Goal: Information Seeking & Learning: Learn about a topic

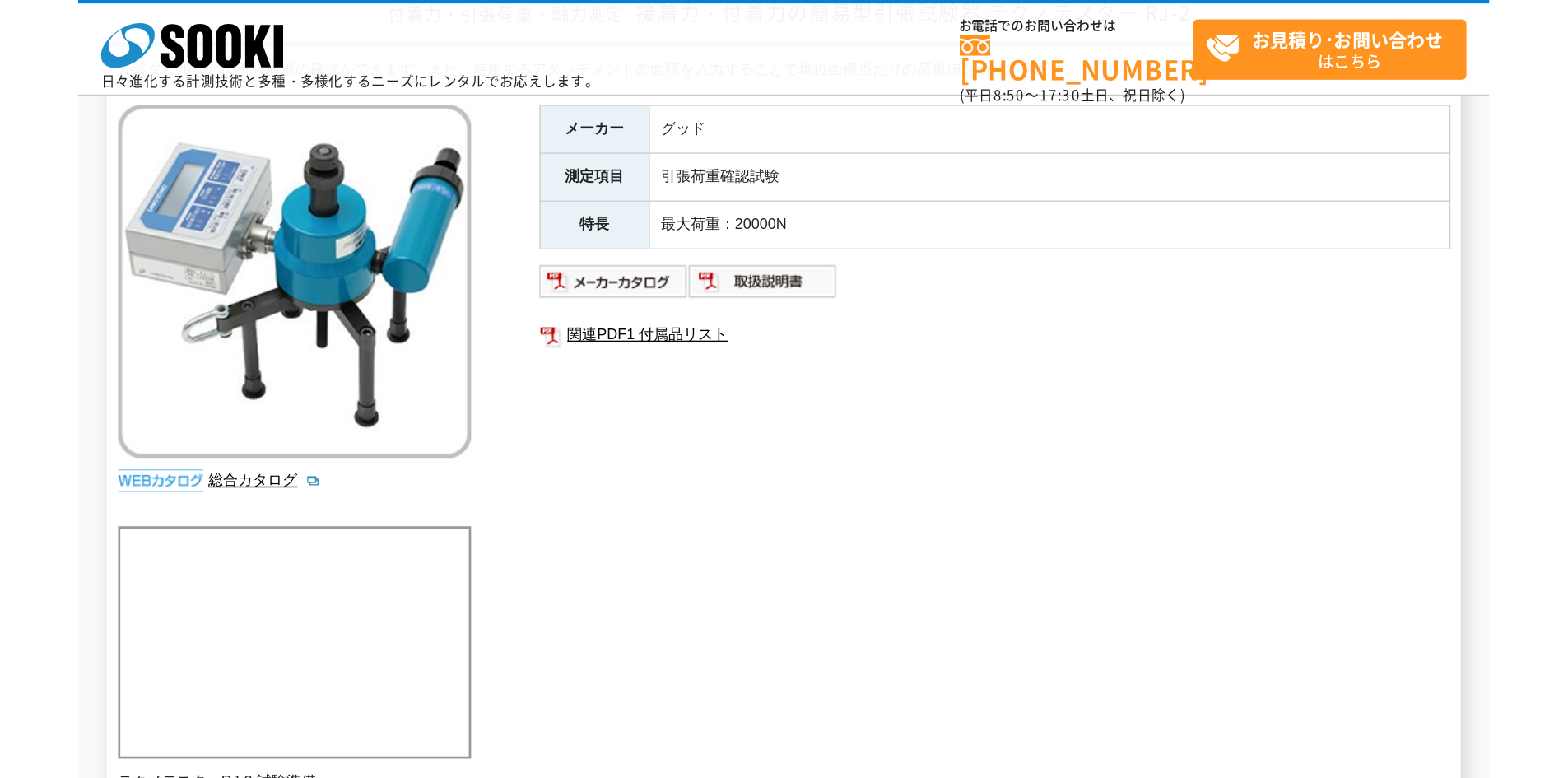
scroll to position [165, 0]
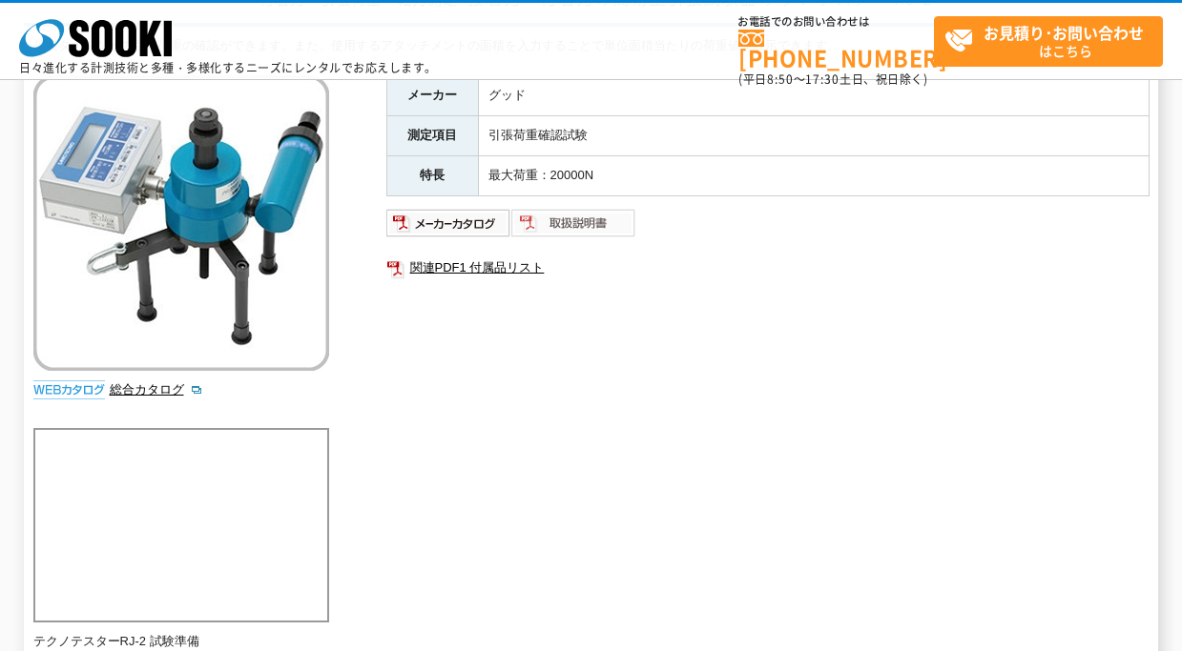
click at [566, 226] on img at bounding box center [573, 223] width 125 height 31
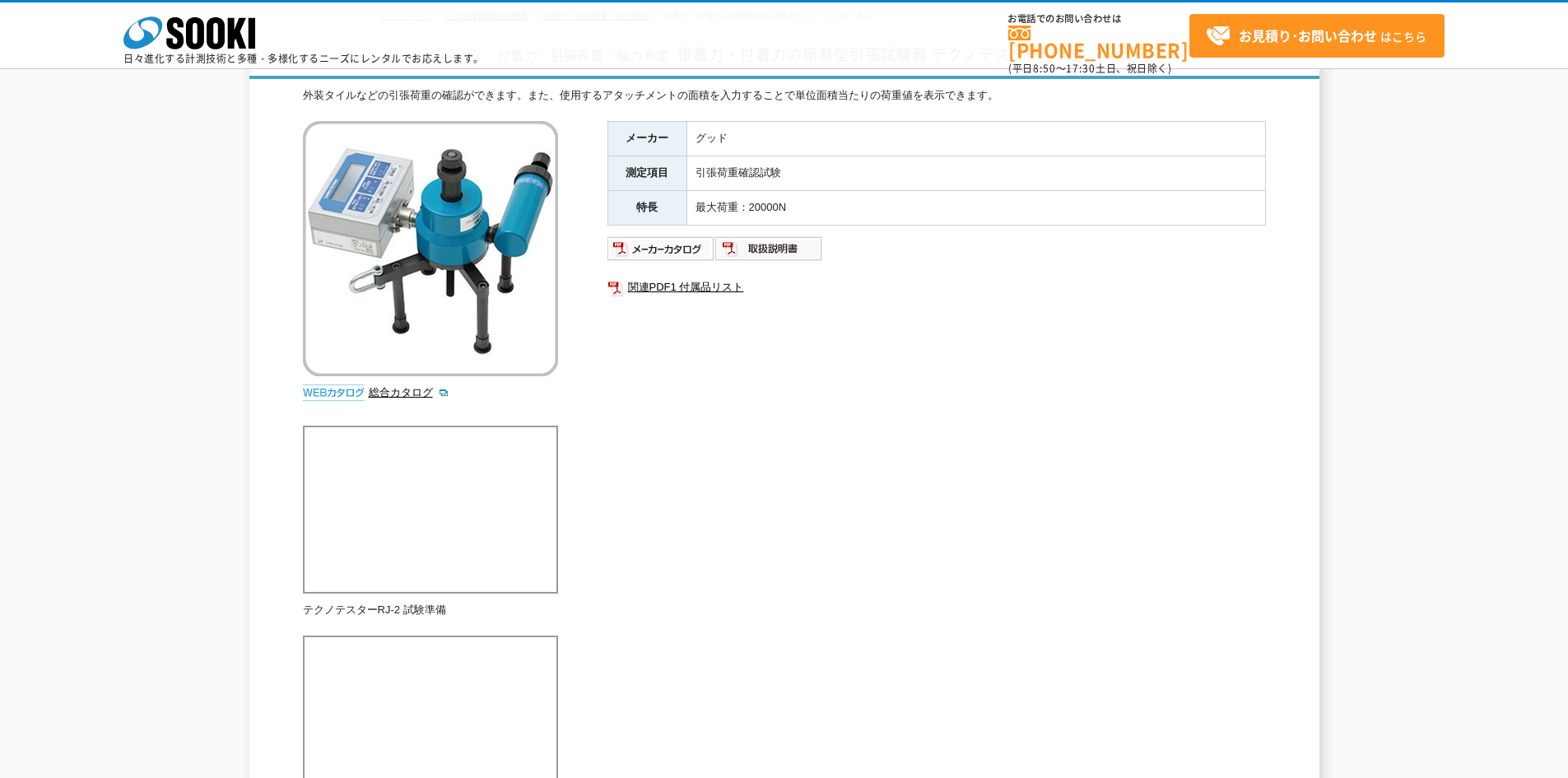
scroll to position [27, 0]
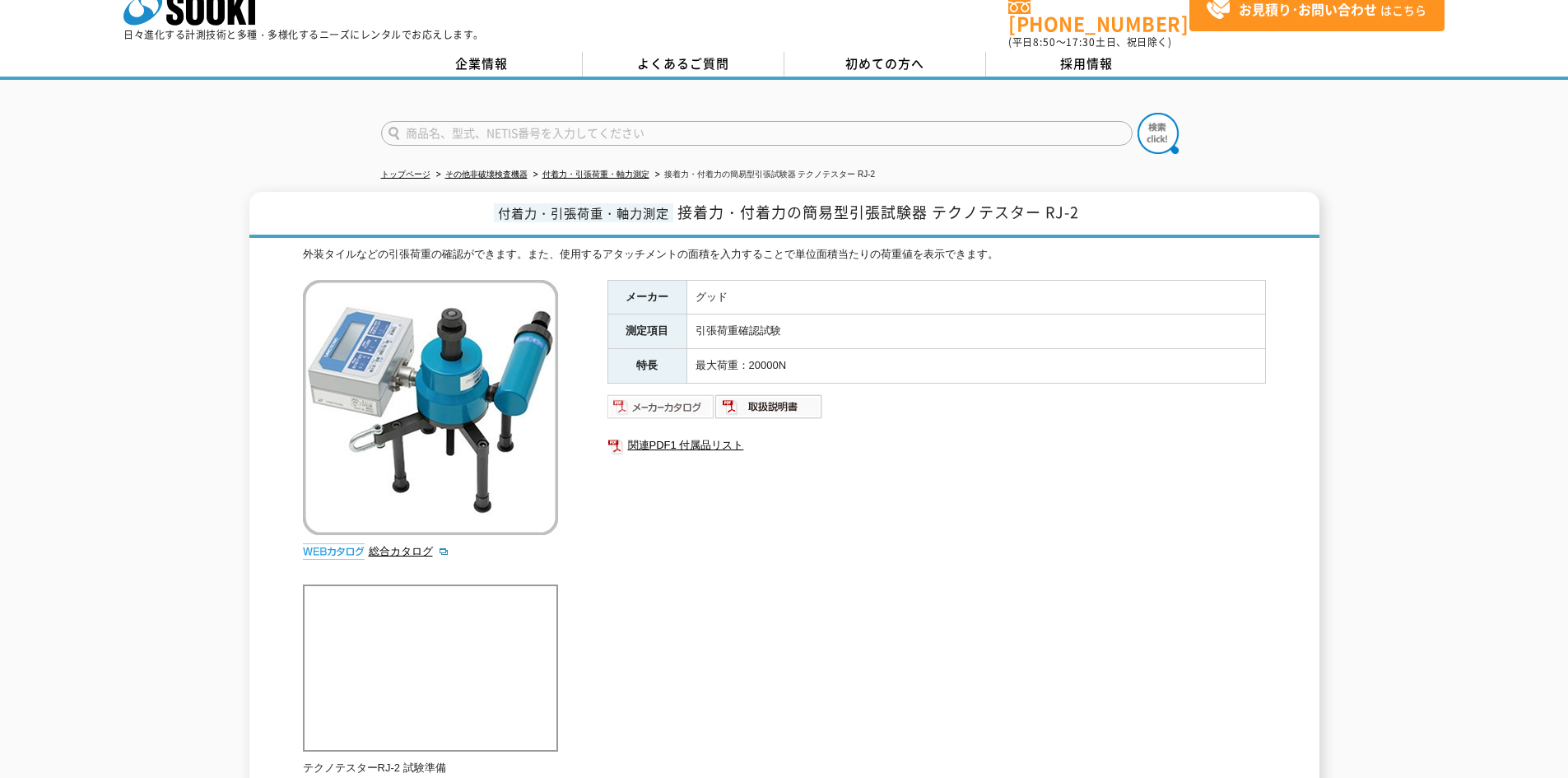
click at [684, 400] on img at bounding box center [661, 407] width 108 height 27
click at [784, 402] on img at bounding box center [769, 407] width 108 height 27
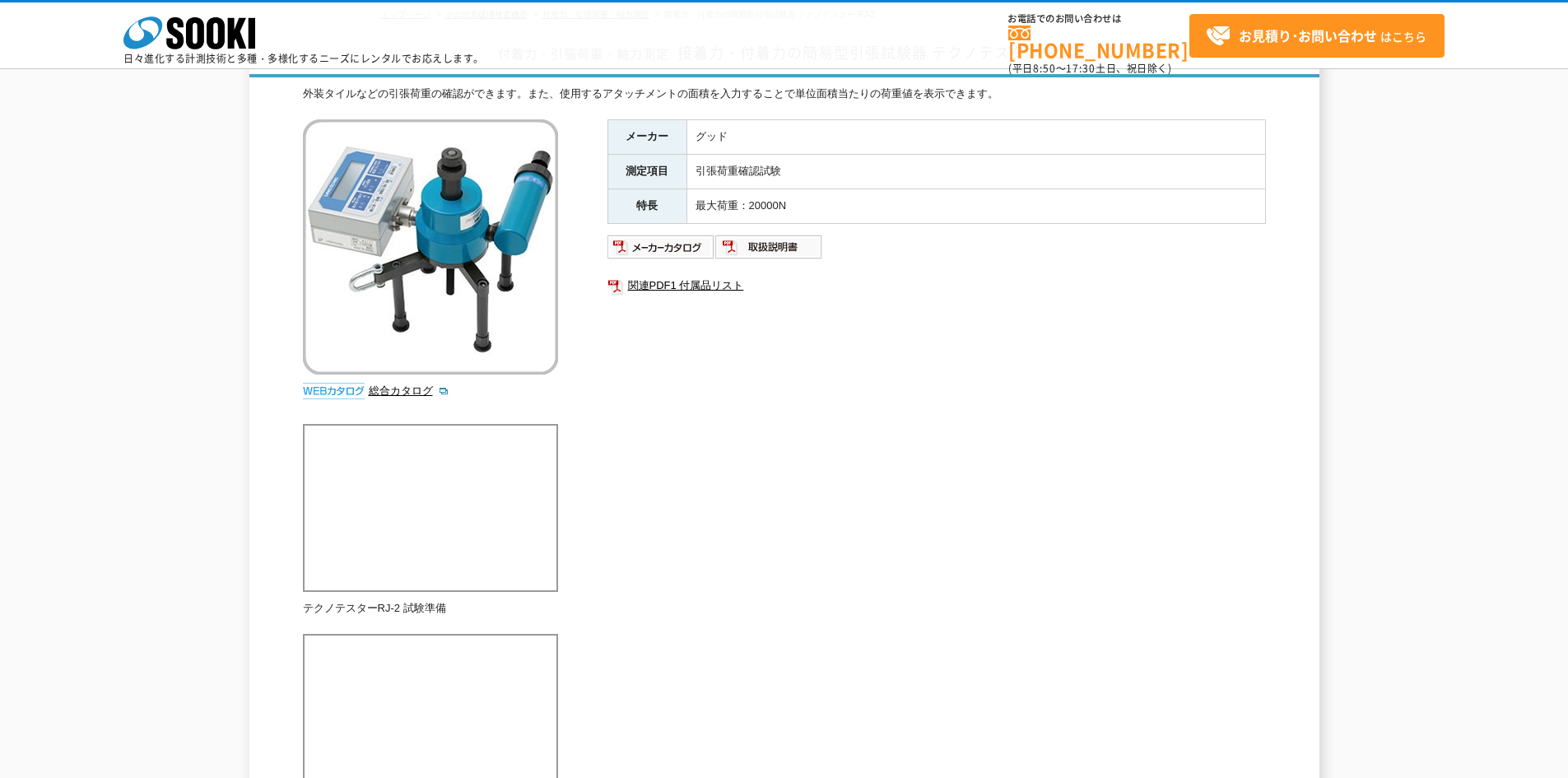
scroll to position [109, 0]
click at [688, 253] on img at bounding box center [661, 249] width 108 height 27
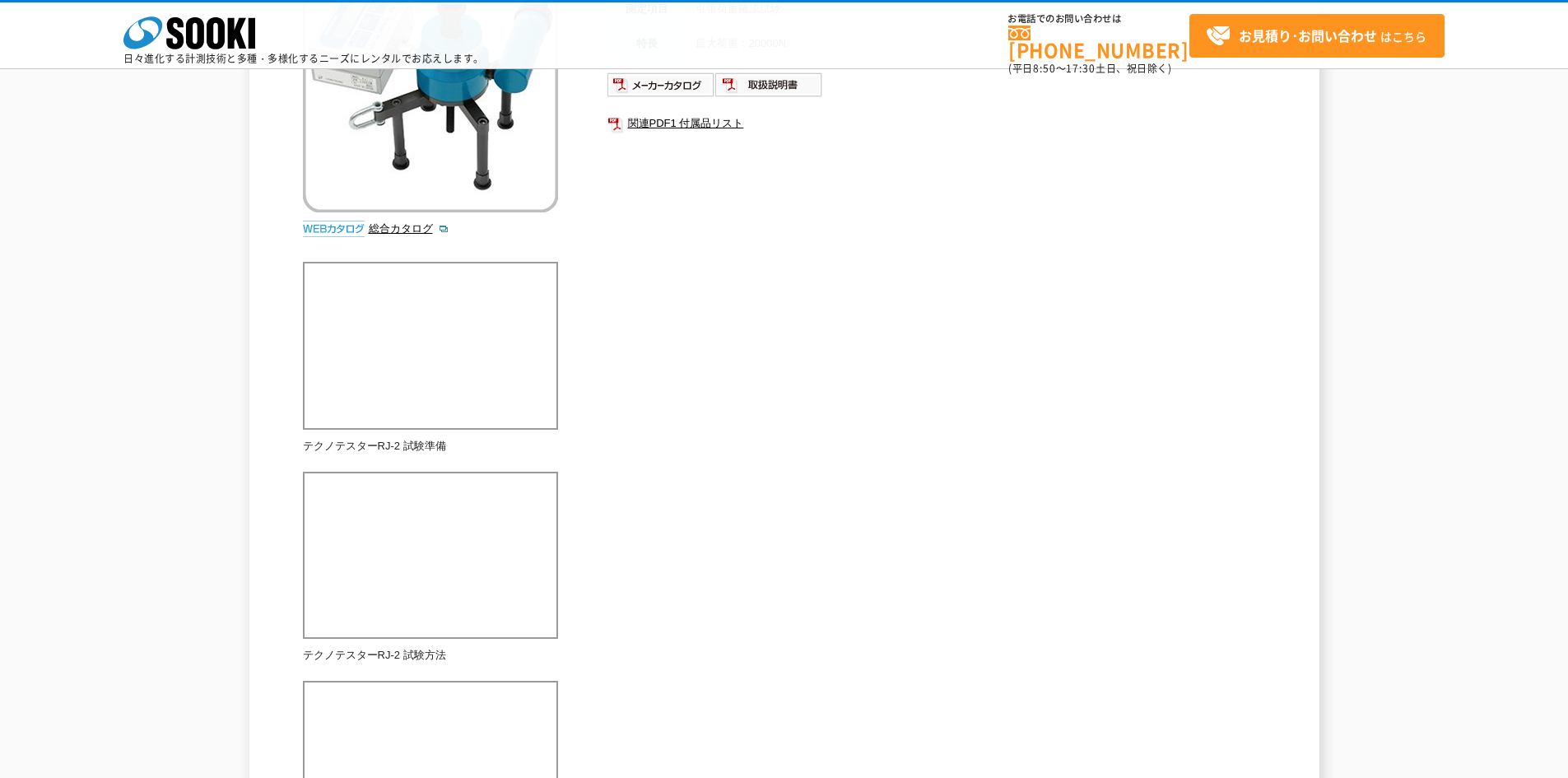
scroll to position [274, 0]
click at [241, 561] on div "付着力・引張荷重・軸力測定 接着力・付着力の簡易型引張試験器 テクノテスター RJ-2 外装タイルなどの引張荷重の確認ができます。また、使用するアタッチメント…" at bounding box center [784, 371] width 1568 height 1005
click at [1019, 420] on div "外装タイルなどの引張荷重の確認ができます。また、使用するアタッチメントの面積を入力することで単位面積当たりの荷重値を表示できます。 総合カタログ メーカー グ…" at bounding box center [784, 397] width 963 height 951
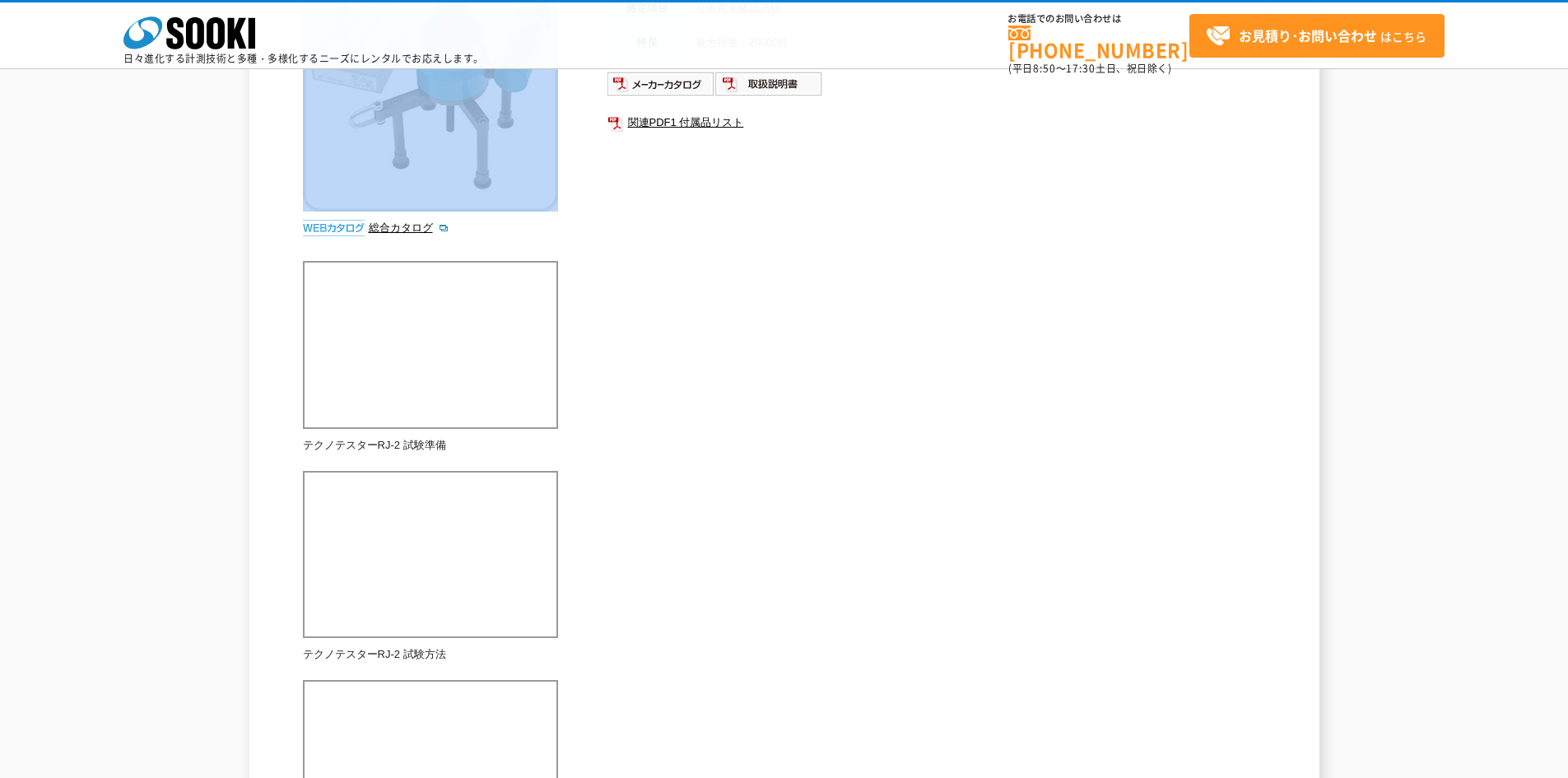
click at [1019, 420] on div "外装タイルなどの引張荷重の確認ができます。また、使用するアタッチメントの面積を入力することで単位面積当たりの荷重値を表示できます。 総合カタログ メーカー グ…" at bounding box center [784, 397] width 963 height 951
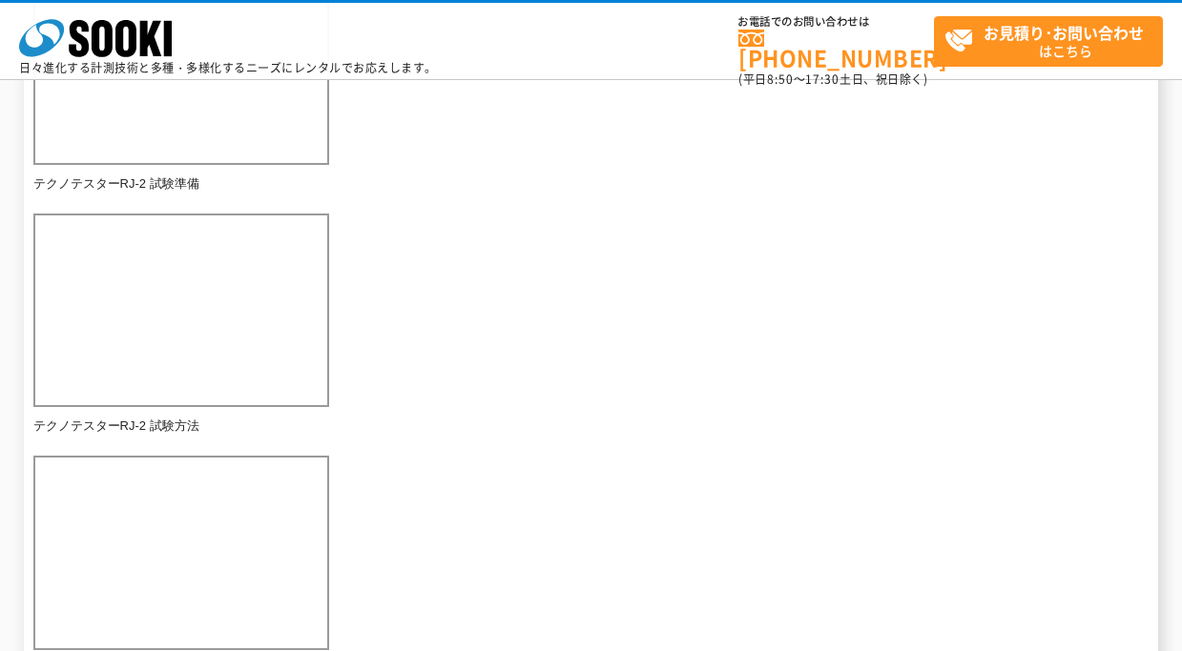
scroll to position [477, 0]
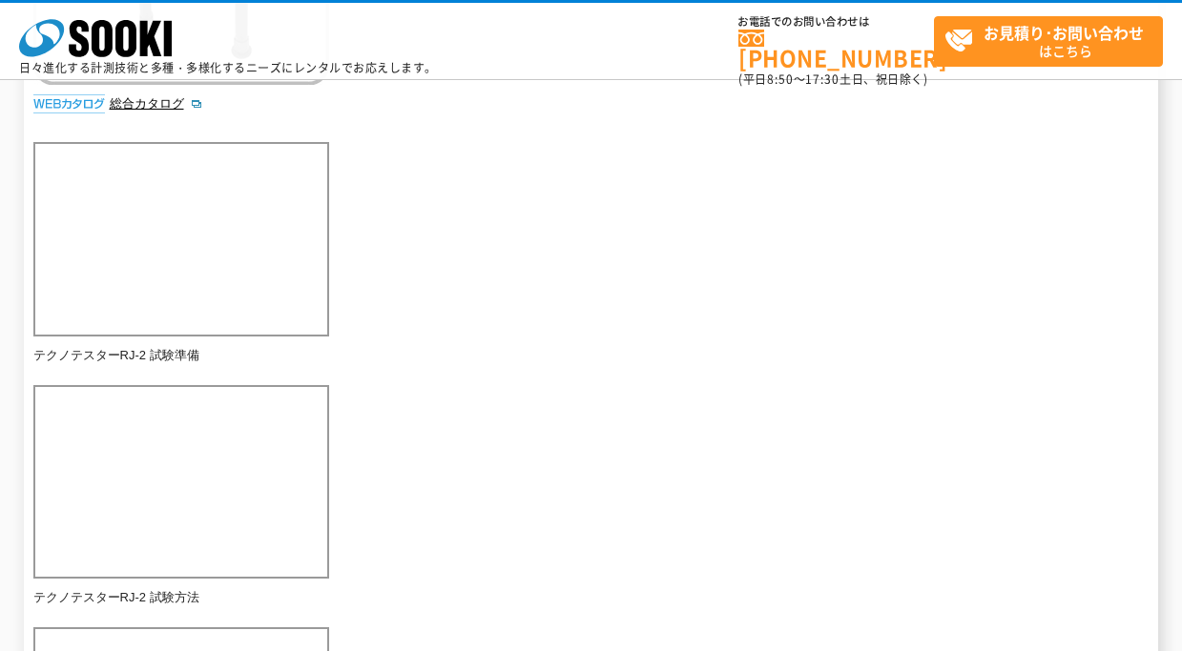
click at [472, 380] on div "外装タイルなどの引張荷重の確認ができます。また、使用するアタッチメントの面積を入力することで単位面積当たりの荷重値を表示できます。 総合カタログ メーカー グ…" at bounding box center [591, 300] width 1116 height 1101
click at [472, 381] on div "外装タイルなどの引張荷重の確認ができます。また、使用するアタッチメントの面積を入力することで単位面積当たりの荷重値を表示できます。 総合カタログ メーカー グ…" at bounding box center [591, 300] width 1116 height 1101
